Goal: Task Accomplishment & Management: Complete application form

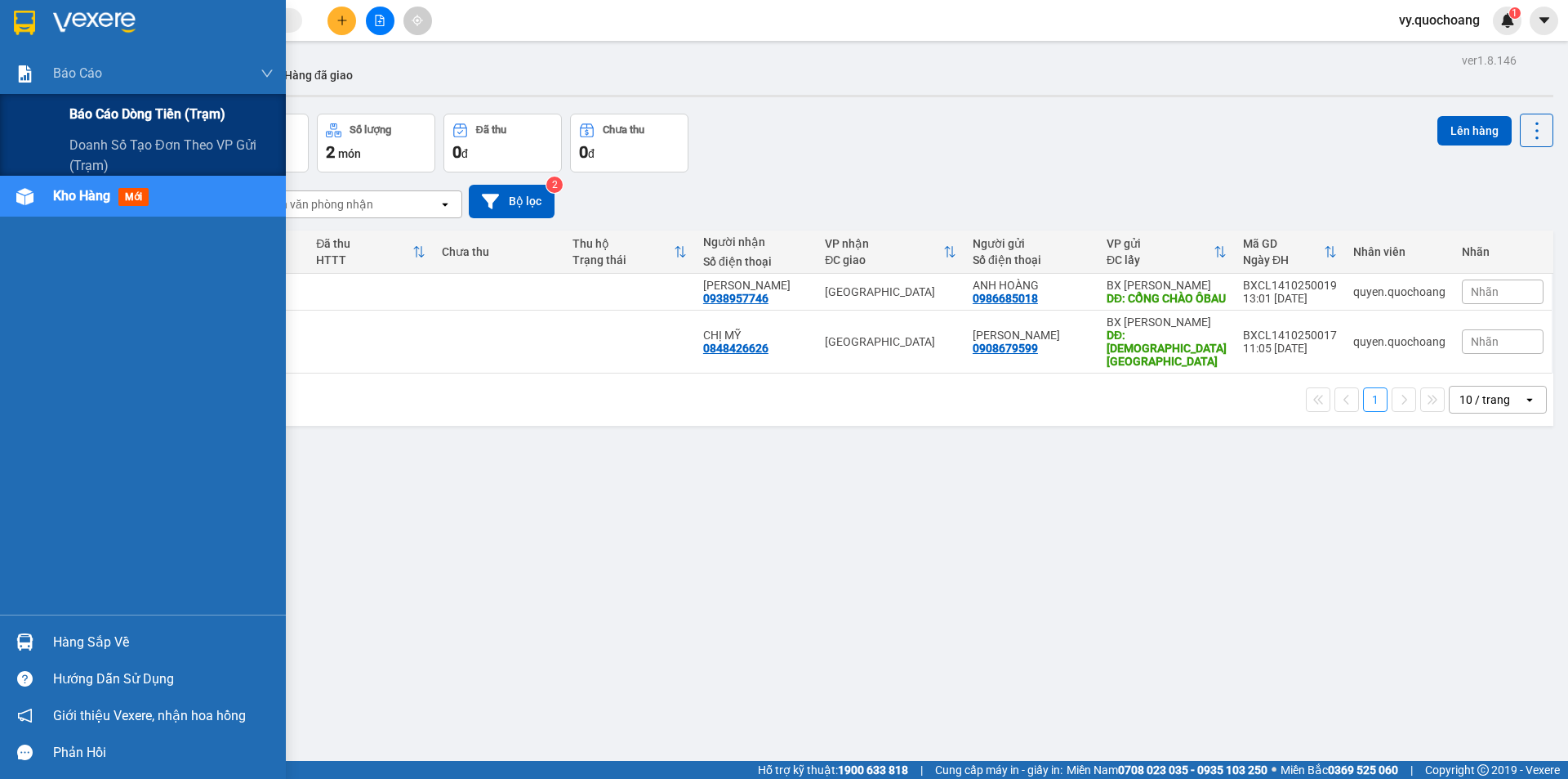
click at [152, 106] on span "Báo cáo dòng tiền (trạm)" at bounding box center [147, 114] width 156 height 21
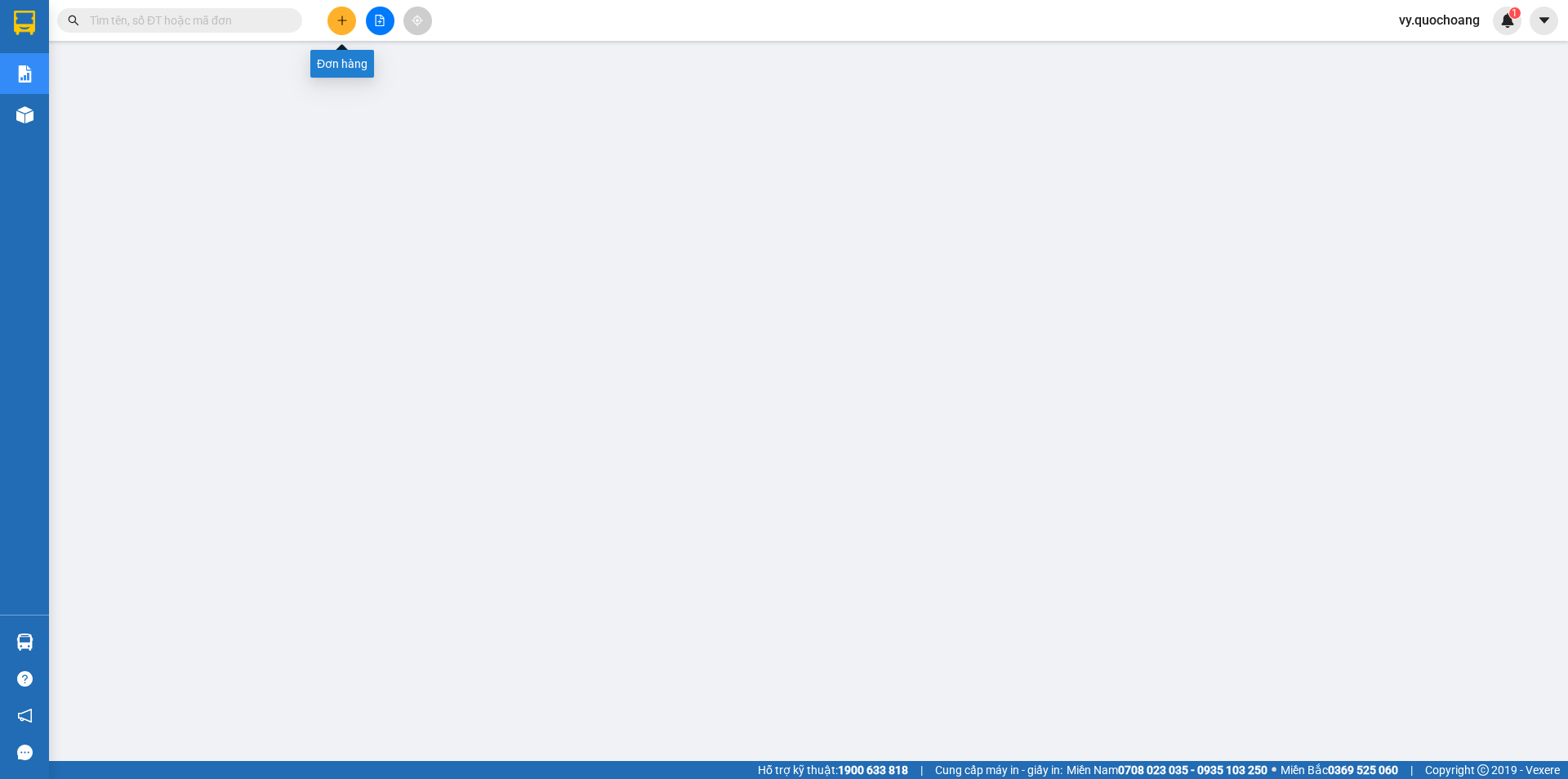
click at [348, 20] on button at bounding box center [341, 21] width 29 height 29
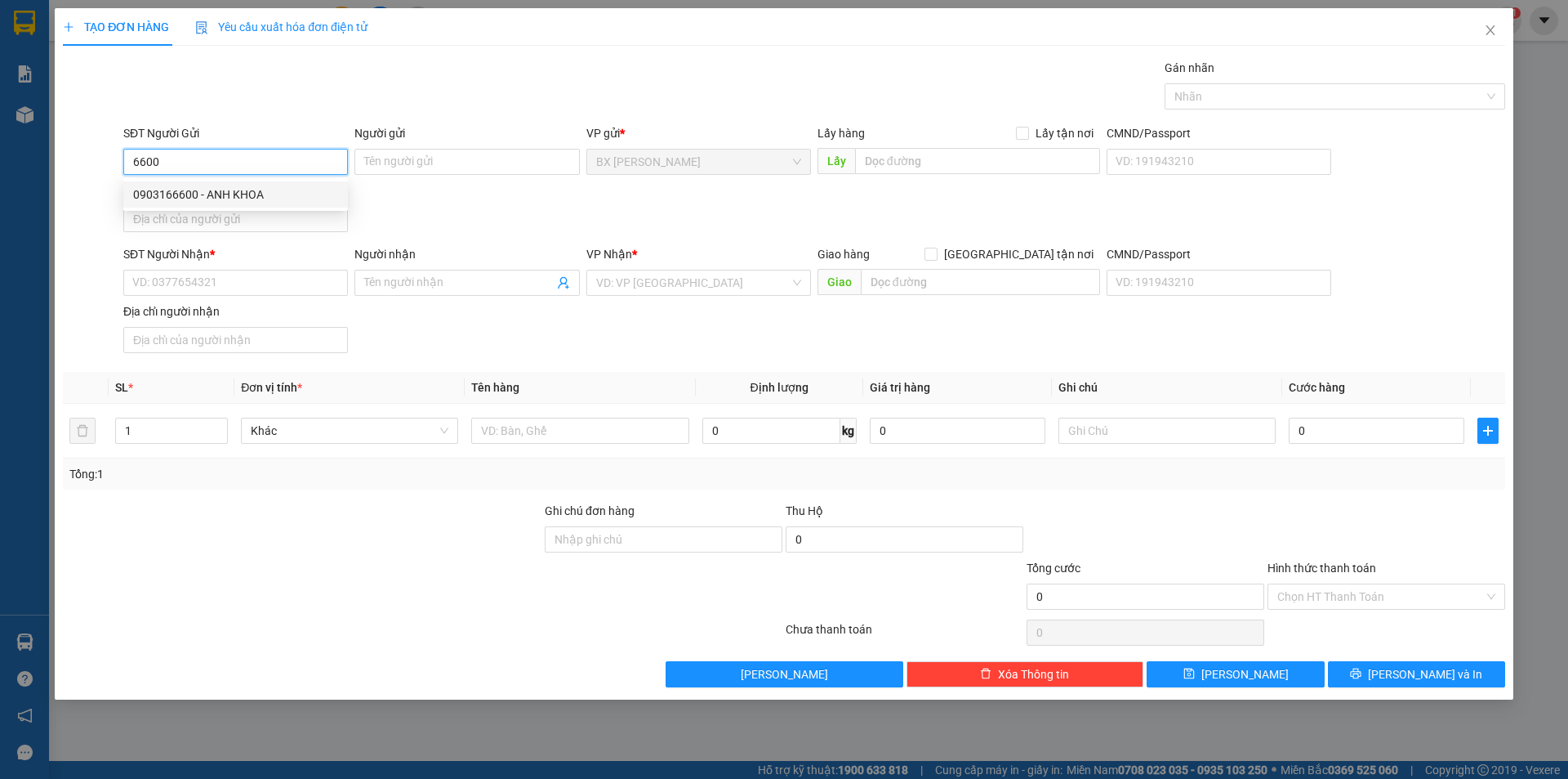
click at [218, 186] on div "0903166600 - ANH KHOA" at bounding box center [236, 195] width 205 height 18
type input "0903166600"
type input "ANH KHOA"
type input "0903166600"
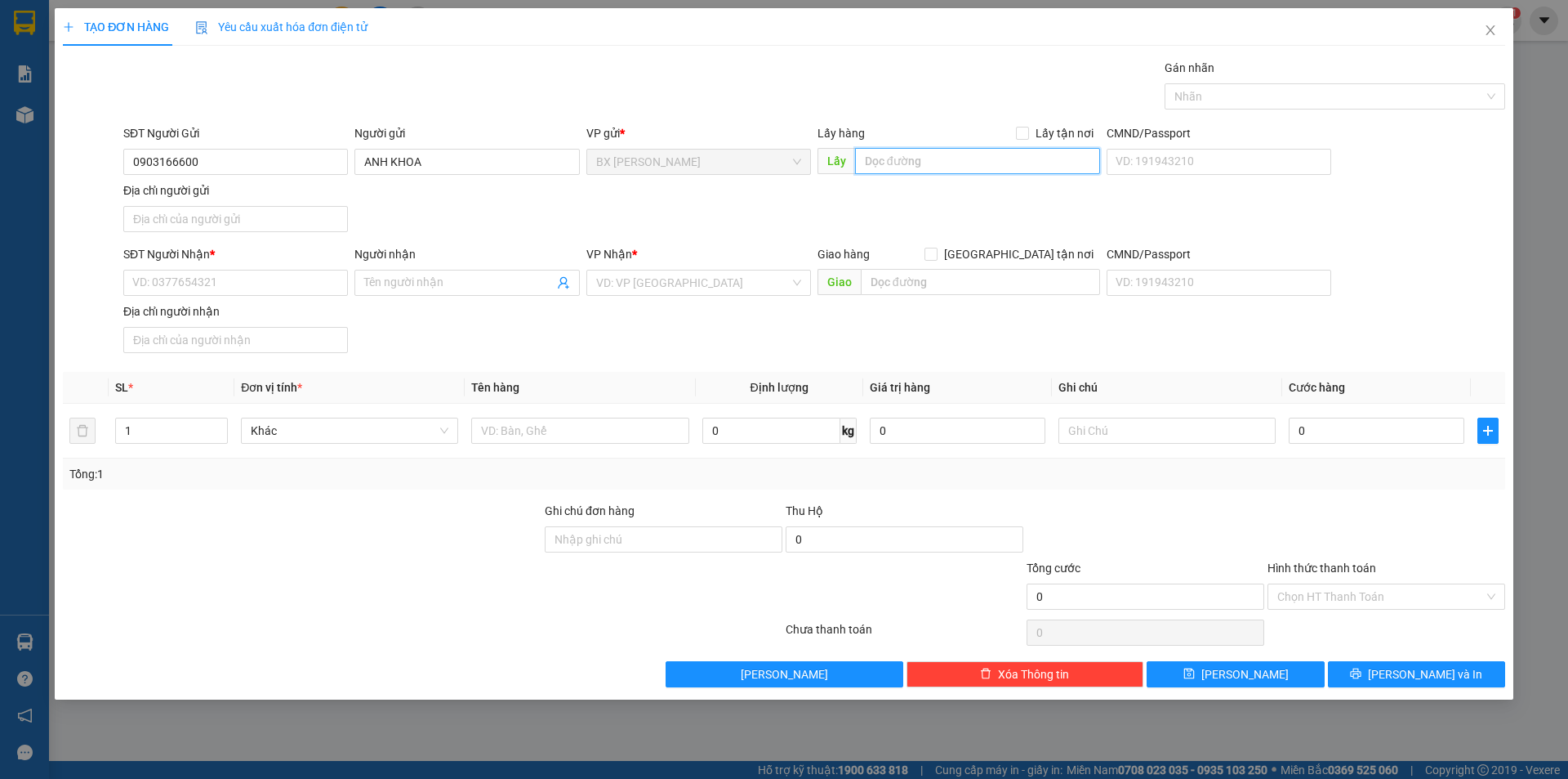
click at [1027, 162] on input "text" at bounding box center [977, 161] width 245 height 26
type input "VỰA TRUNG CHÁNH"
click at [191, 265] on div "SĐT Người Nhận *" at bounding box center [236, 257] width 225 height 25
click at [189, 286] on input "SĐT Người Nhận *" at bounding box center [236, 282] width 225 height 26
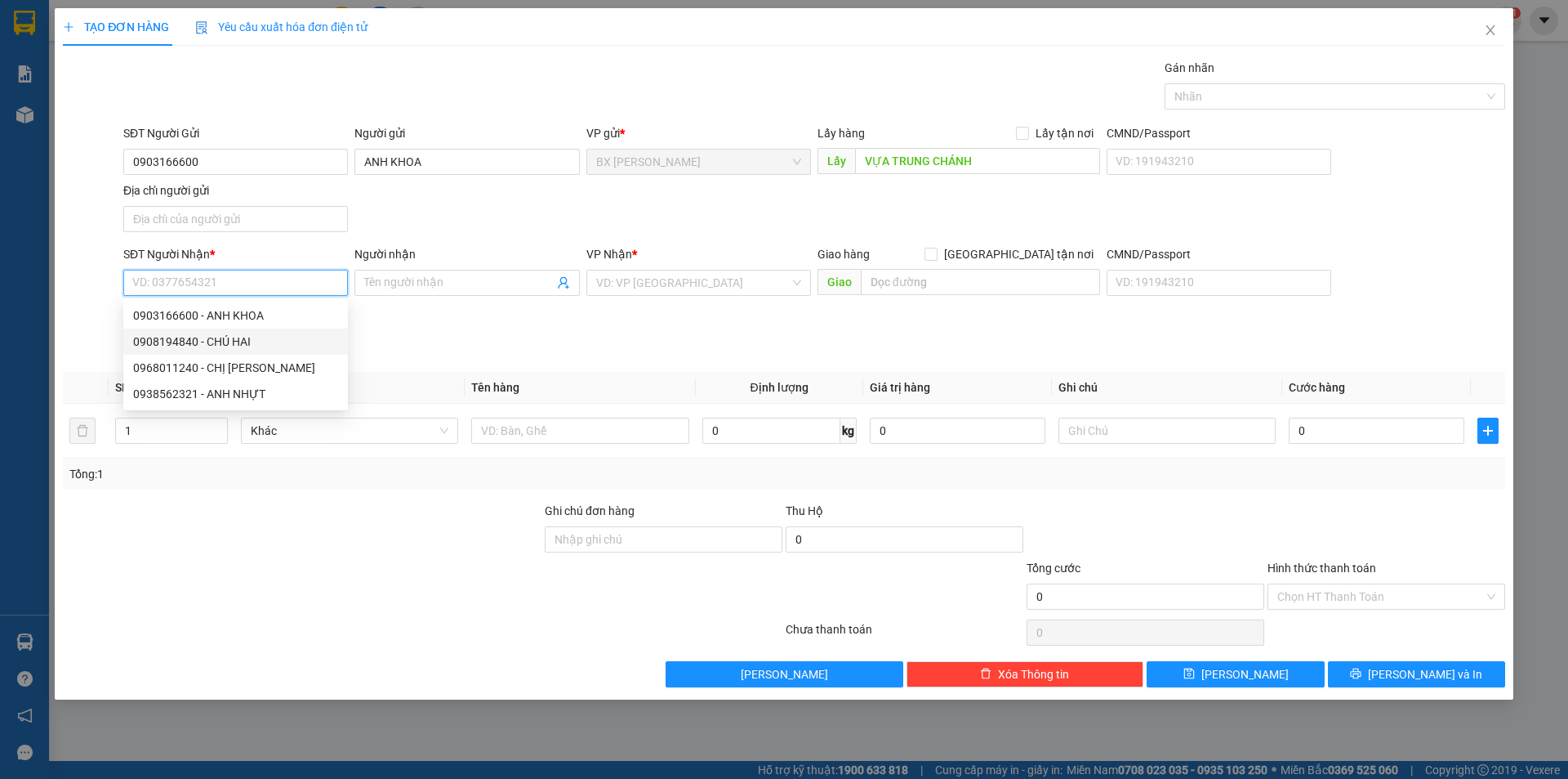
click at [211, 344] on div "0908194840 - CHÚ HAI" at bounding box center [236, 342] width 205 height 18
type input "0908194840"
type input "CHÚ HAI"
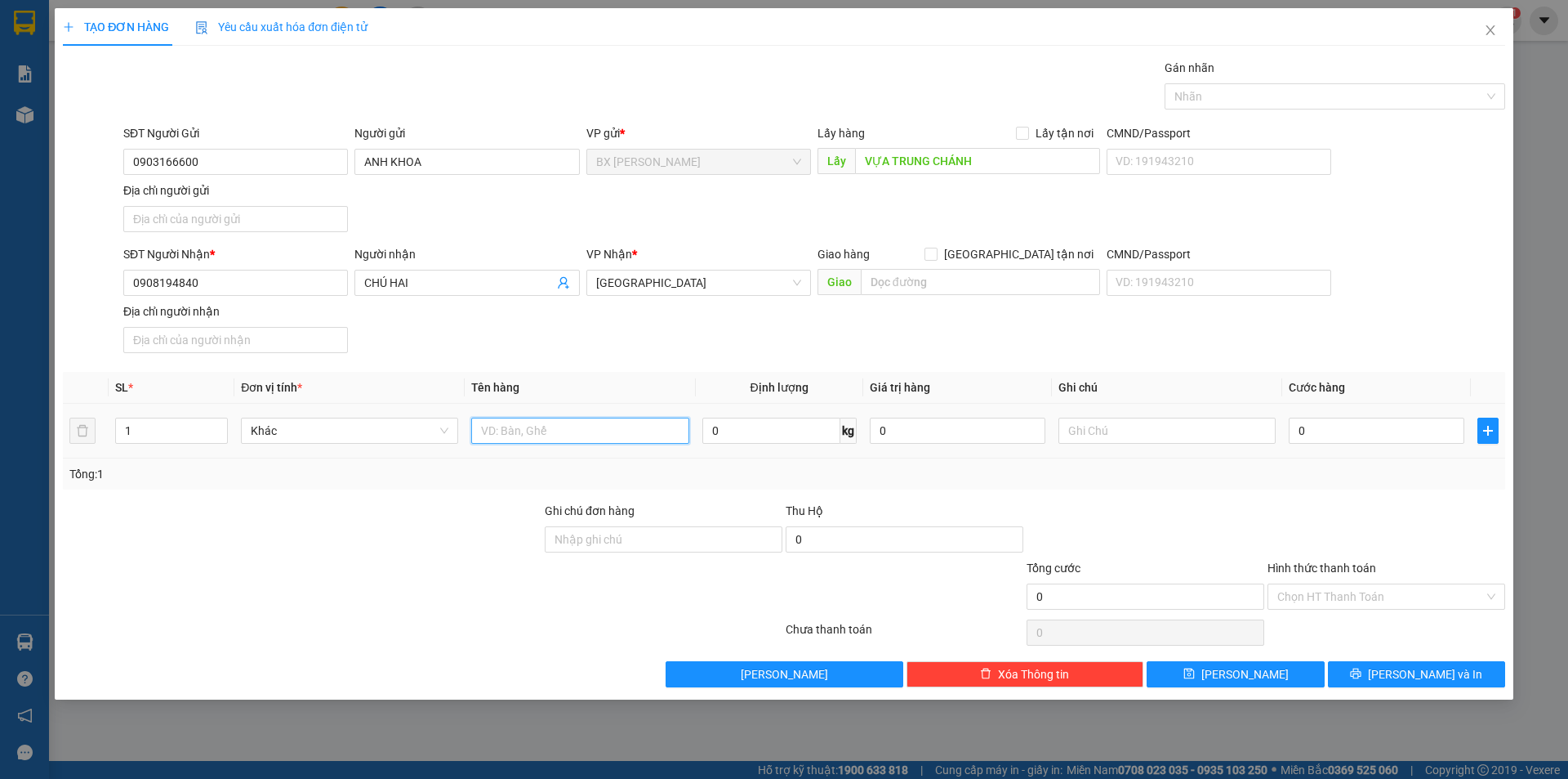
click at [557, 433] on input "text" at bounding box center [580, 430] width 217 height 26
type input "THÙNG"
click at [1377, 662] on button "[PERSON_NAME] và In" at bounding box center [1417, 674] width 178 height 26
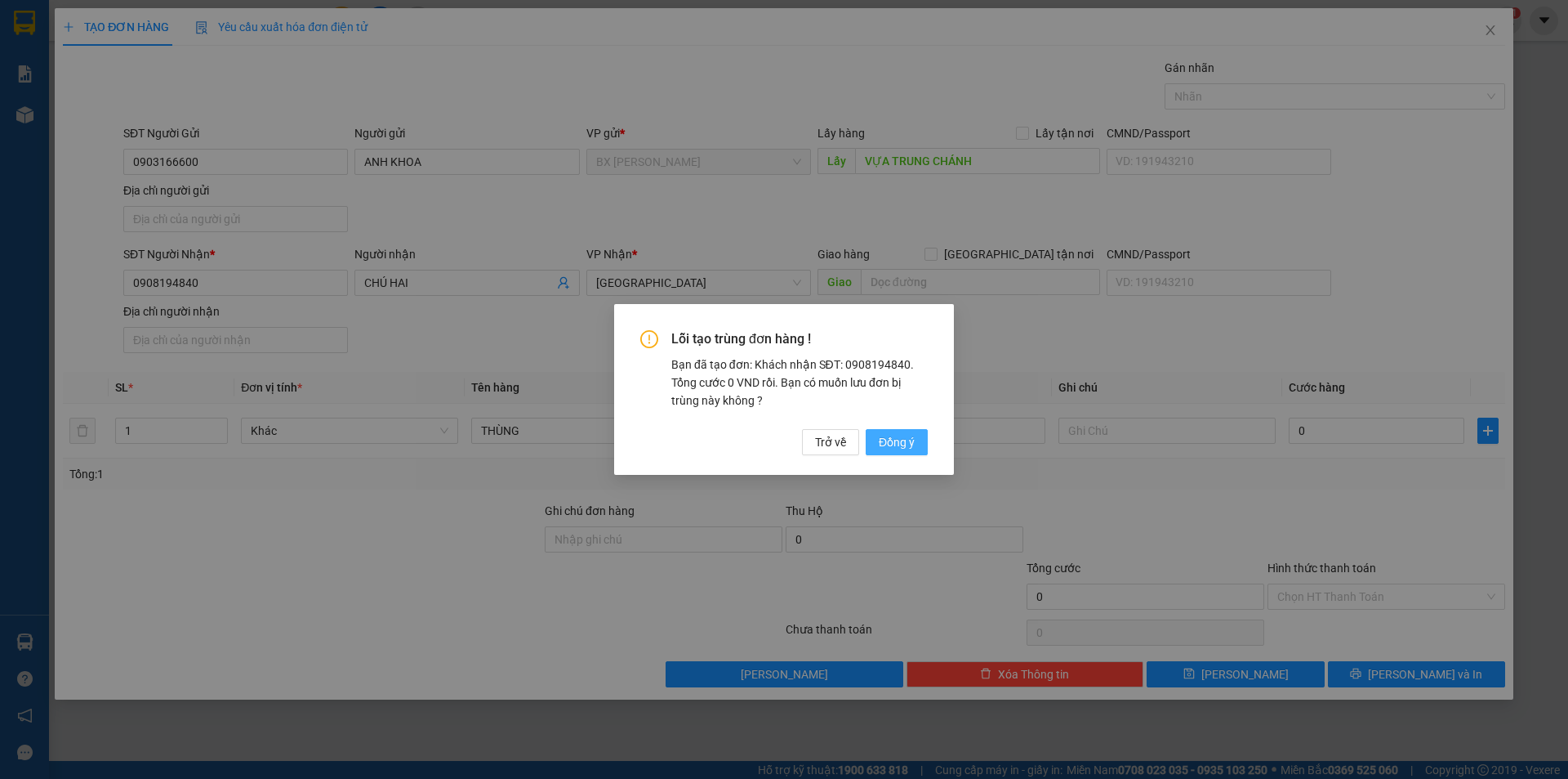
click at [895, 447] on span "Đồng ý" at bounding box center [896, 442] width 36 height 18
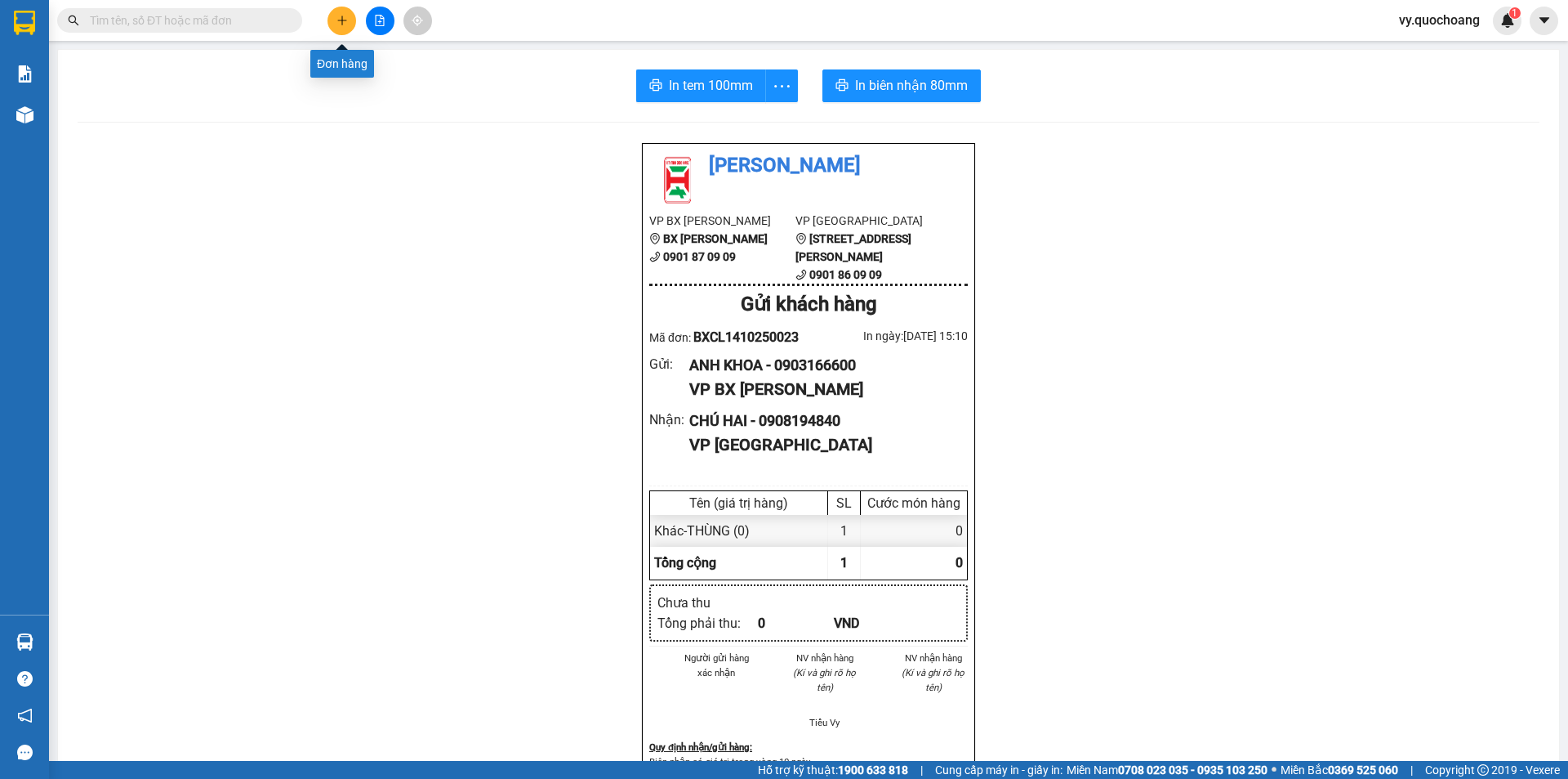
click at [343, 26] on icon "plus" at bounding box center [342, 21] width 12 height 12
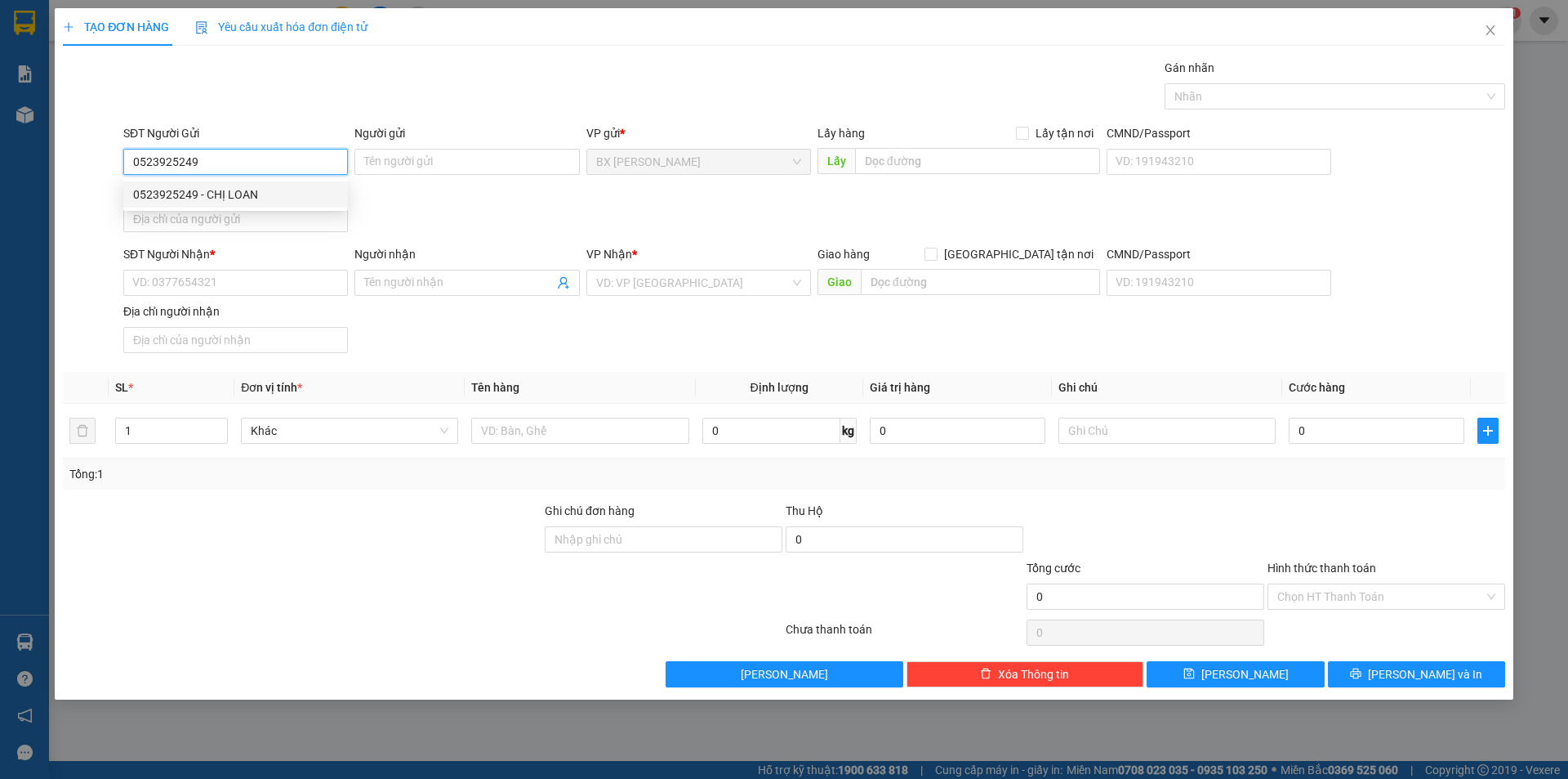
type input "0523925249"
click at [249, 207] on div "0523925249 0523925249 - CHỊ LOAN" at bounding box center [236, 194] width 225 height 33
click at [258, 202] on div "Địa chỉ người gửi" at bounding box center [236, 194] width 225 height 25
click at [292, 177] on div "SĐT Người Gửi 0523925249" at bounding box center [236, 153] width 225 height 57
click at [295, 159] on input "0523925249" at bounding box center [236, 162] width 225 height 26
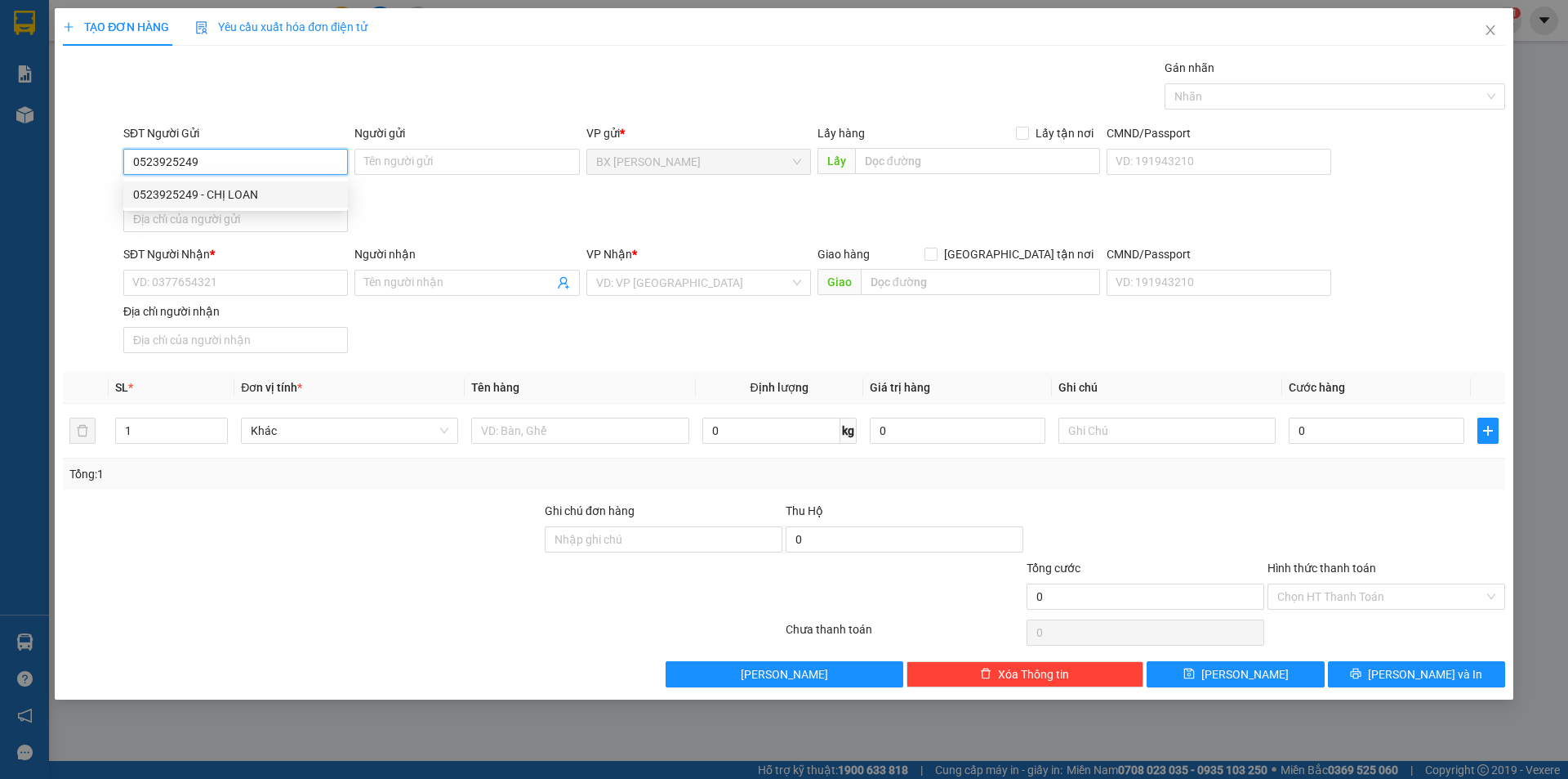
click at [285, 190] on div "0523925249 - CHỊ LOAN" at bounding box center [236, 195] width 205 height 18
type input "CHỊ LOAN"
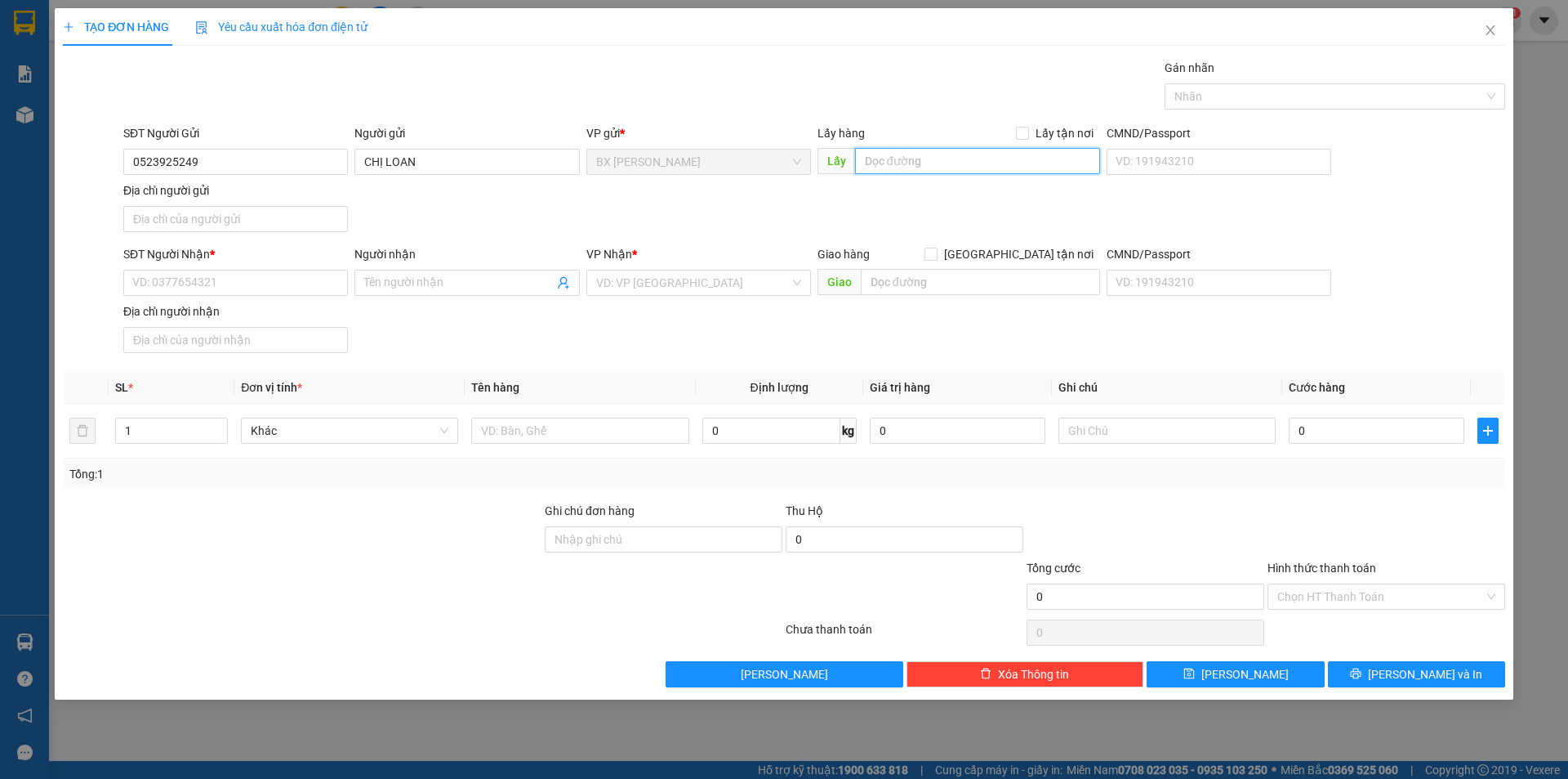
click at [973, 169] on input "text" at bounding box center [977, 161] width 245 height 26
type input "UB MỸ HỘI"
click at [157, 289] on input "SĐT Người Nhận *" at bounding box center [236, 282] width 225 height 26
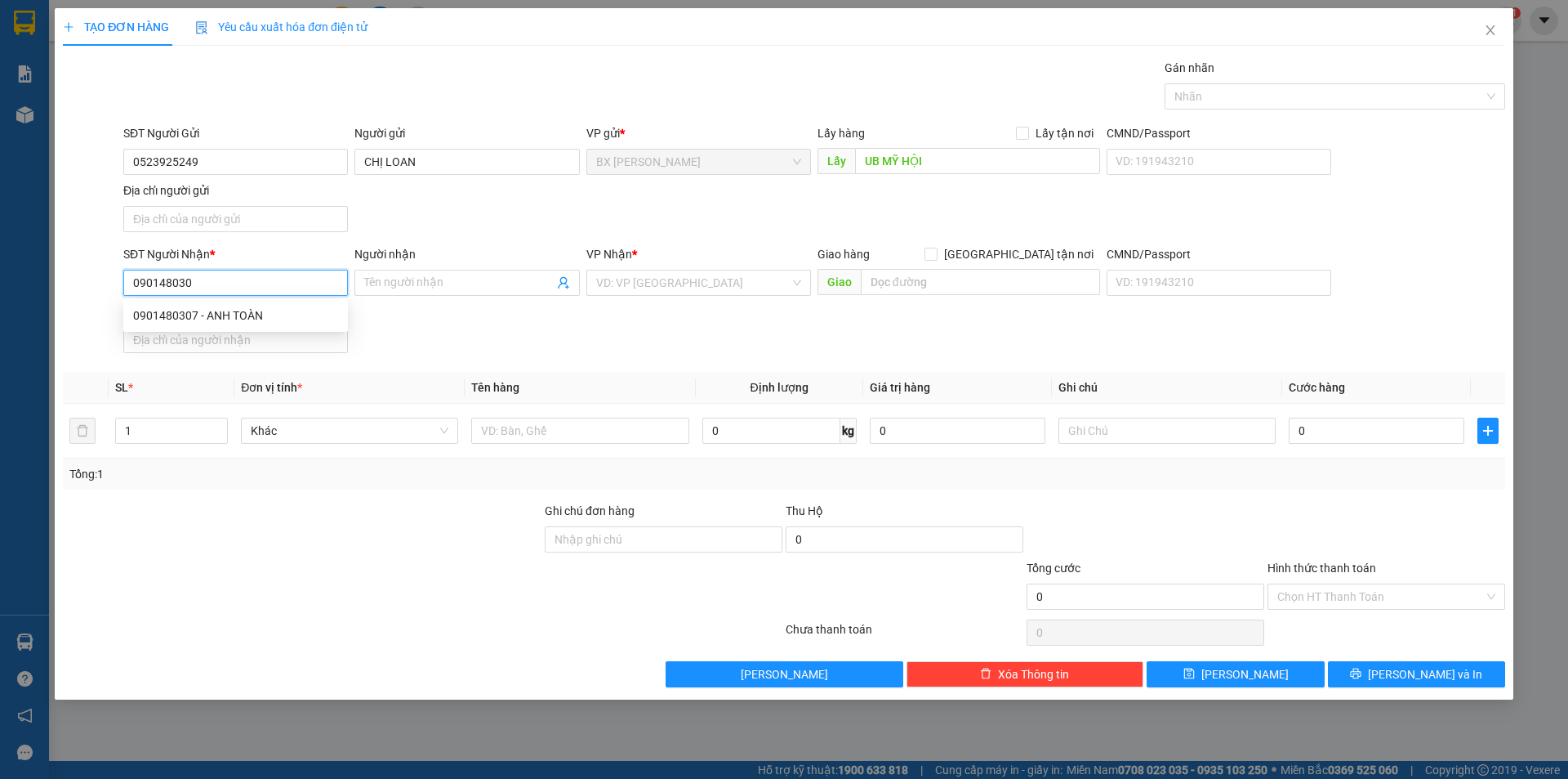
type input "0901480307"
click at [190, 310] on div "0901480307 - ANH TOÀN" at bounding box center [236, 315] width 205 height 18
type input "ANH TOÀN"
type input "0901480307"
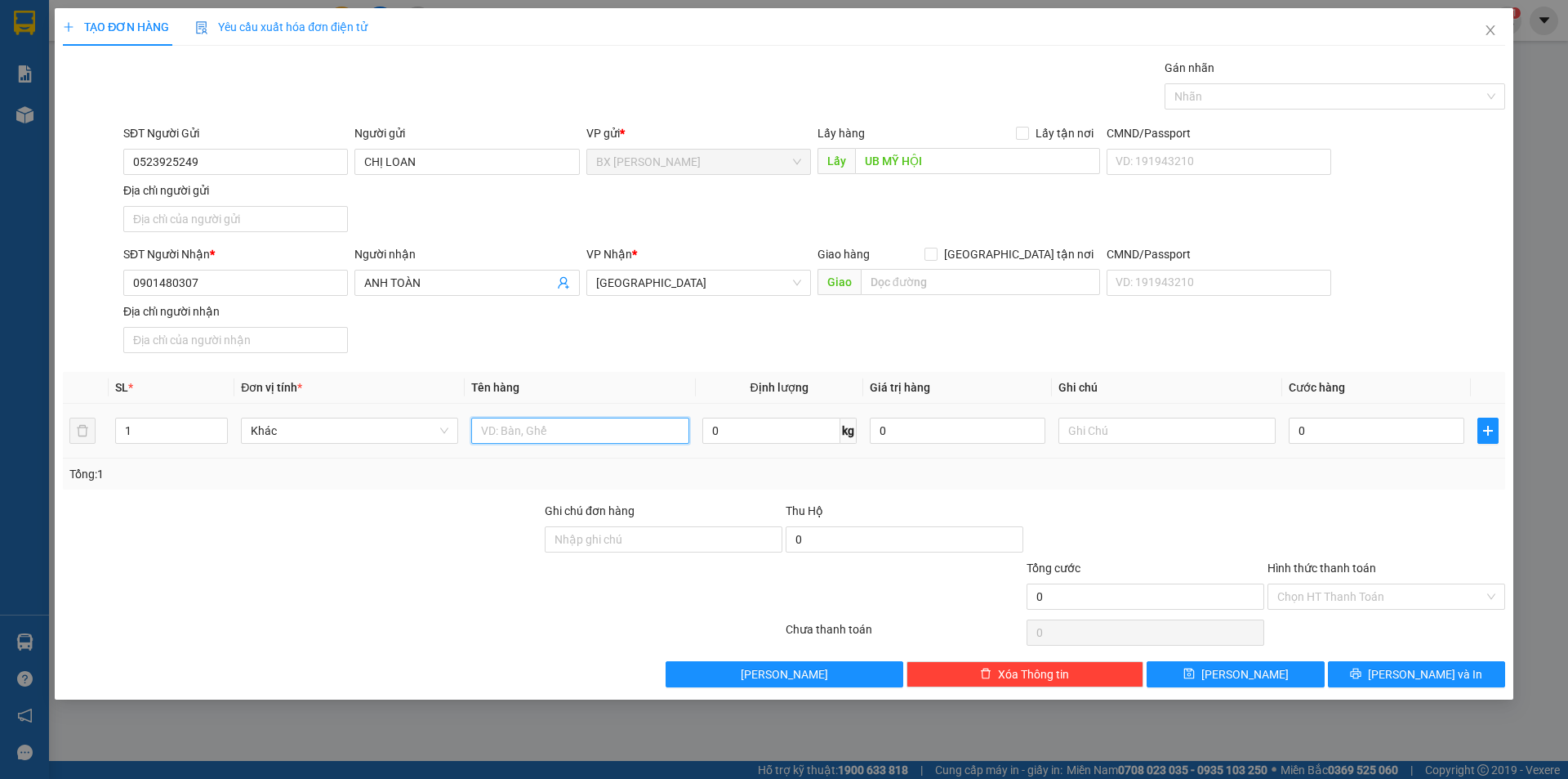
click at [631, 441] on input "text" at bounding box center [580, 430] width 217 height 26
type input "BỌC"
click at [1362, 673] on icon "printer" at bounding box center [1356, 673] width 12 height 12
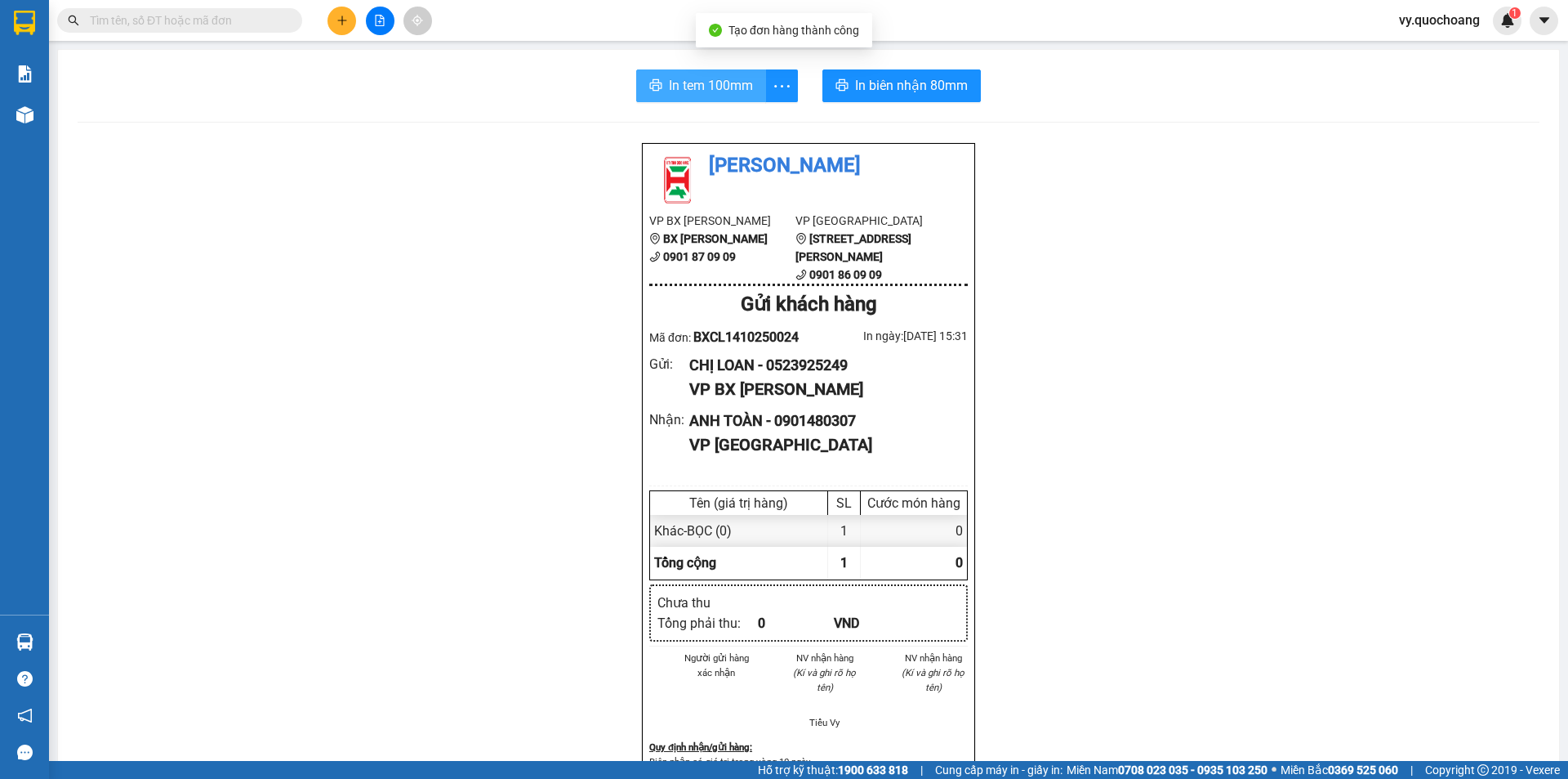
click at [700, 83] on span "In tem 100mm" at bounding box center [710, 85] width 84 height 21
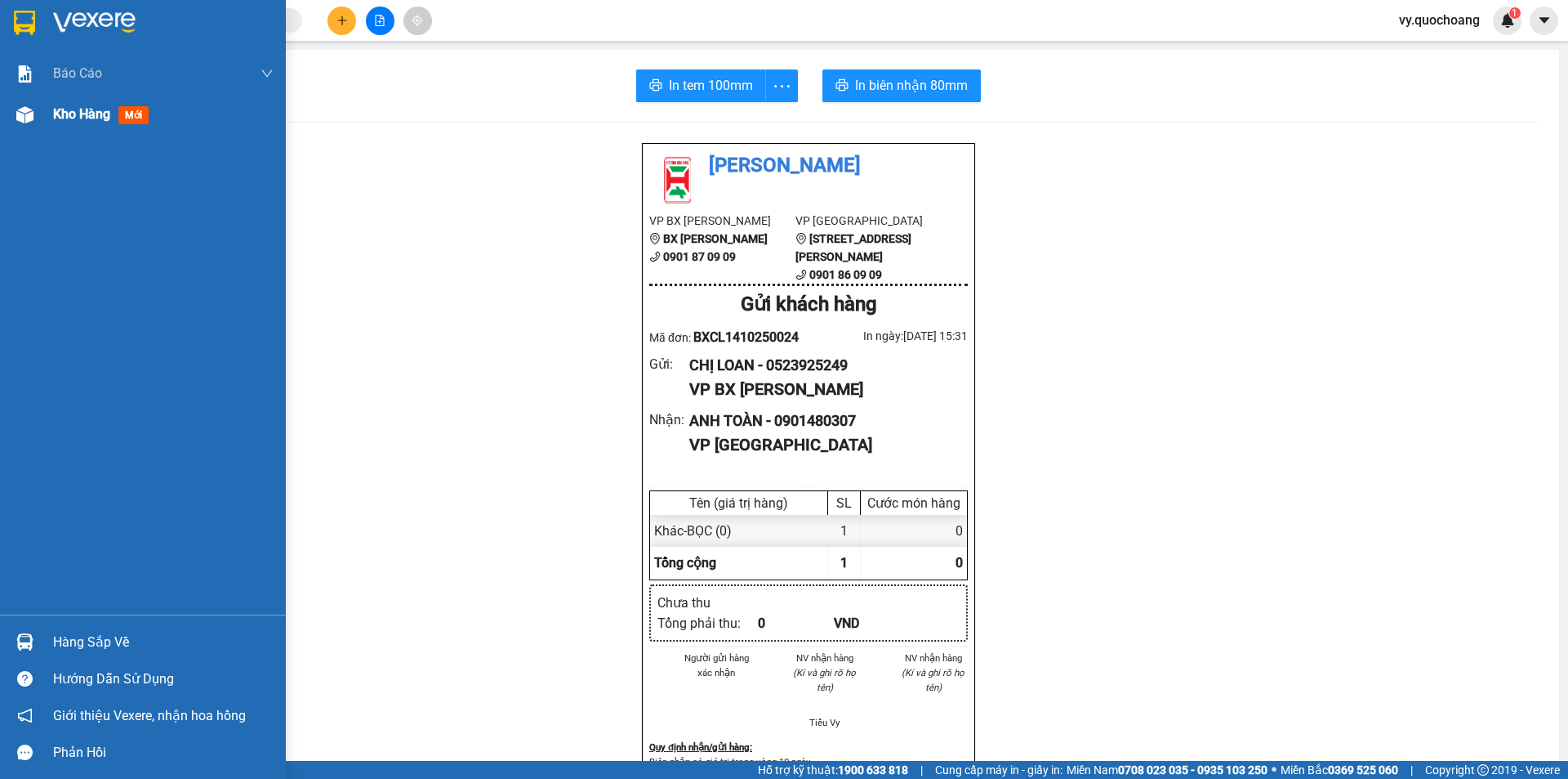
click at [25, 127] on div at bounding box center [25, 115] width 29 height 29
